Goal: Find specific page/section: Find specific page/section

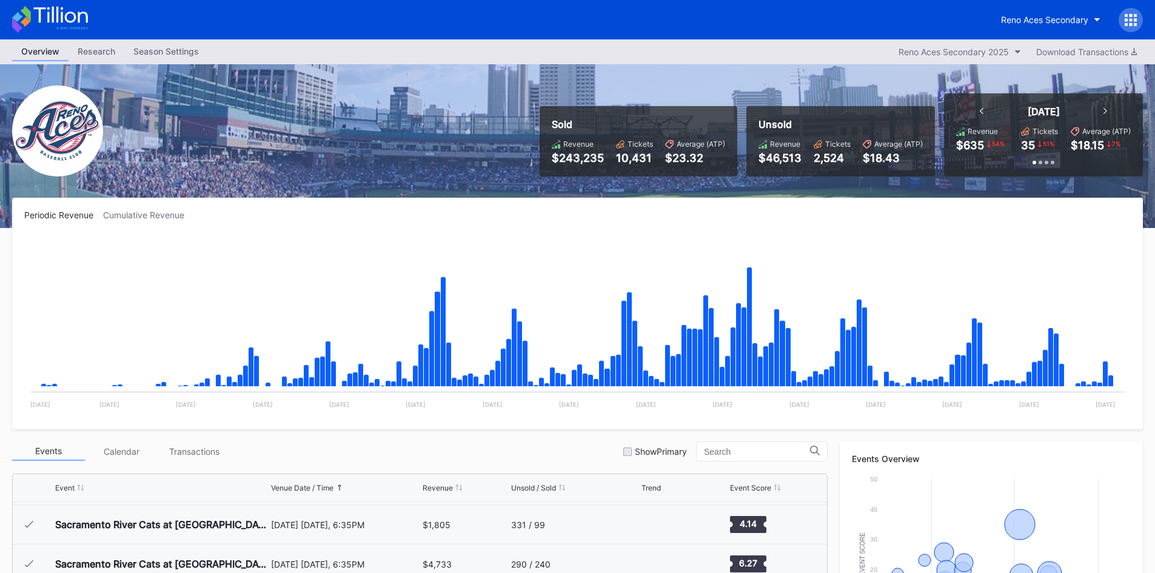
click at [59, 19] on icon at bounding box center [50, 19] width 76 height 27
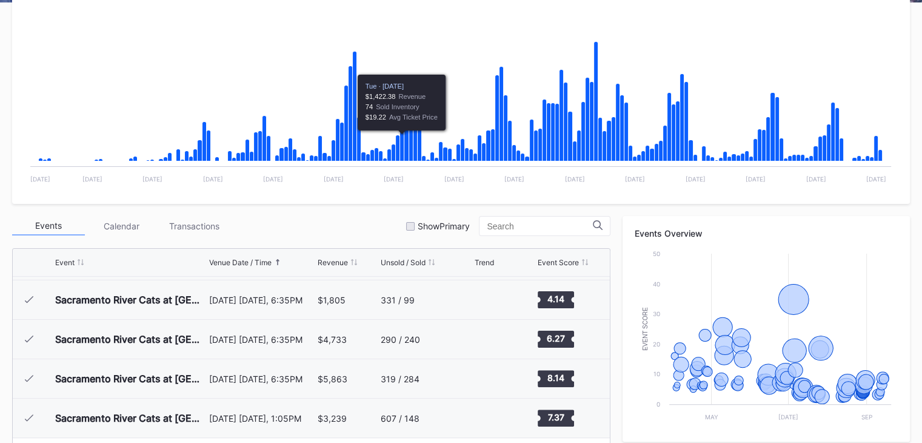
scroll to position [228, 0]
